Goal: Task Accomplishment & Management: Manage account settings

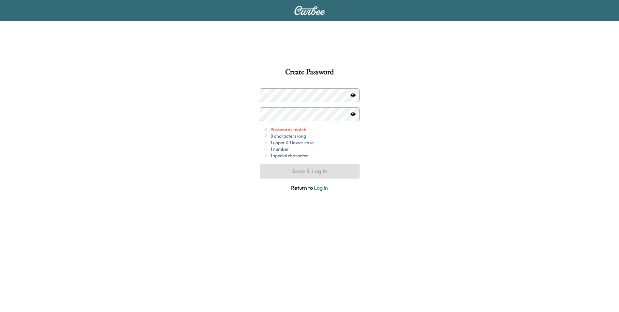
click at [354, 94] on icon "button" at bounding box center [353, 94] width 5 height 5
click at [317, 168] on button "Save & Log In" at bounding box center [310, 171] width 100 height 14
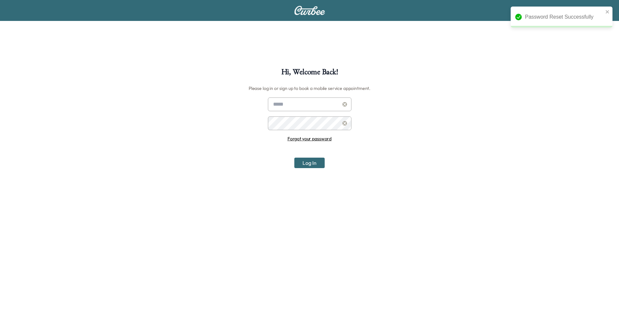
type input "**********"
click at [314, 165] on button "Log In" at bounding box center [310, 162] width 30 height 10
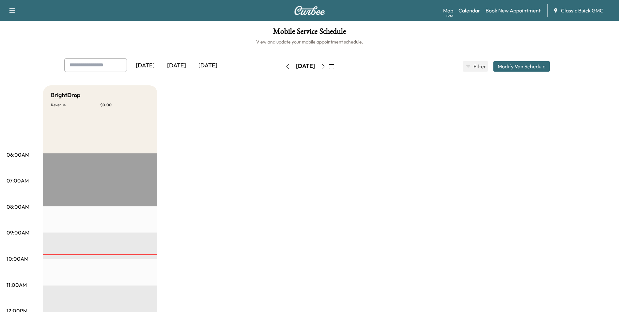
click at [141, 66] on div "[DATE]" at bounding box center [145, 65] width 31 height 15
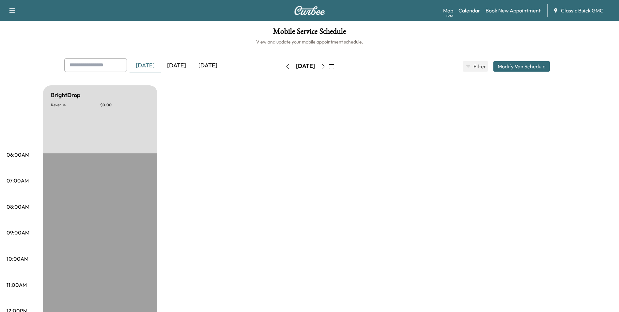
click at [285, 67] on icon "button" at bounding box center [287, 66] width 5 height 5
click at [282, 67] on button "button" at bounding box center [287, 66] width 11 height 10
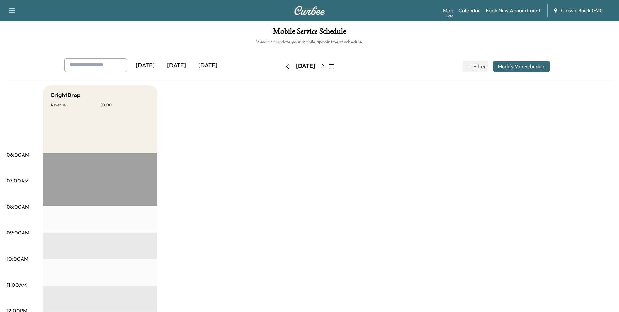
click at [285, 67] on icon "button" at bounding box center [287, 66] width 5 height 5
click at [282, 67] on button "button" at bounding box center [287, 66] width 11 height 10
click at [282, 67] on div "[DATE]" at bounding box center [305, 66] width 46 height 10
click at [286, 67] on icon "button" at bounding box center [287, 66] width 3 height 5
click at [285, 67] on icon "button" at bounding box center [287, 66] width 5 height 5
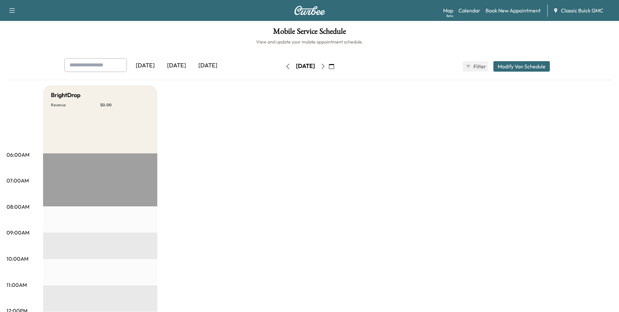
click at [285, 67] on icon "button" at bounding box center [287, 66] width 5 height 5
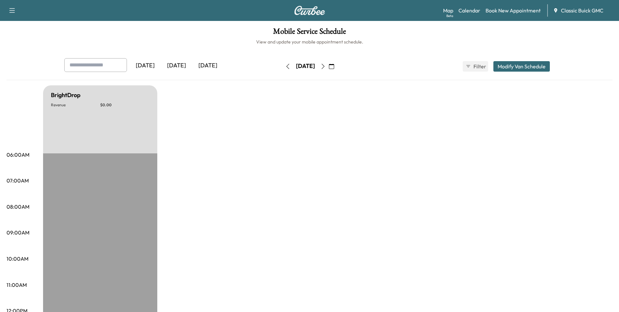
click at [285, 67] on icon "button" at bounding box center [287, 66] width 5 height 5
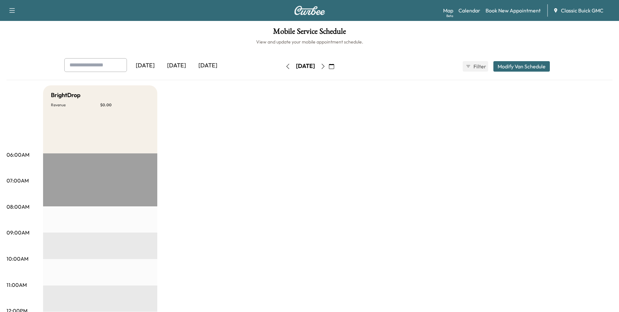
click at [285, 67] on icon "button" at bounding box center [287, 66] width 5 height 5
click at [282, 67] on div "[DATE]" at bounding box center [305, 66] width 46 height 10
click at [285, 65] on icon "button" at bounding box center [287, 66] width 5 height 5
click at [282, 65] on button "button" at bounding box center [287, 66] width 11 height 10
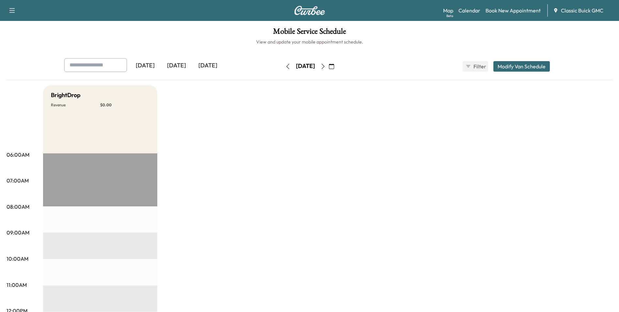
click at [285, 68] on icon "button" at bounding box center [287, 66] width 5 height 5
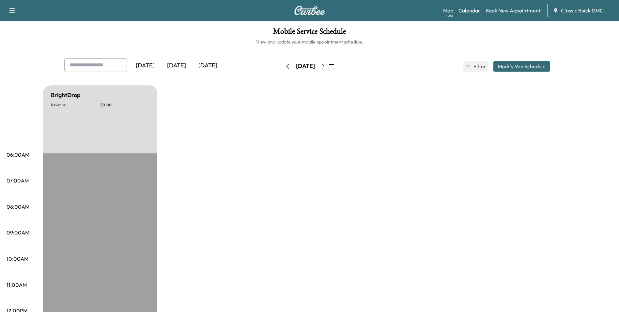
click at [285, 65] on icon "button" at bounding box center [287, 66] width 5 height 5
click at [285, 66] on icon "button" at bounding box center [287, 66] width 5 height 5
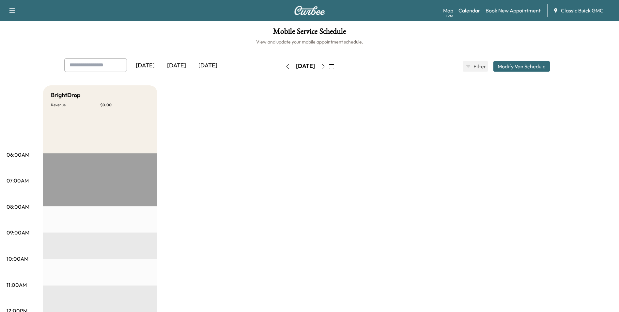
click at [285, 66] on icon "button" at bounding box center [287, 66] width 5 height 5
click at [282, 66] on button "button" at bounding box center [287, 66] width 11 height 10
click at [285, 66] on icon "button" at bounding box center [287, 66] width 5 height 5
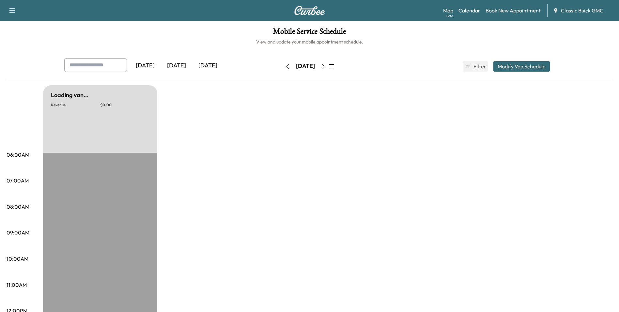
click at [285, 65] on icon "button" at bounding box center [287, 66] width 5 height 5
click at [282, 65] on button "button" at bounding box center [287, 66] width 11 height 10
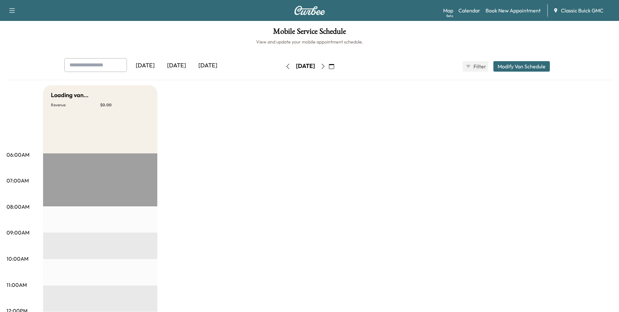
click at [285, 65] on icon "button" at bounding box center [287, 66] width 5 height 5
